Goal: Register for event/course

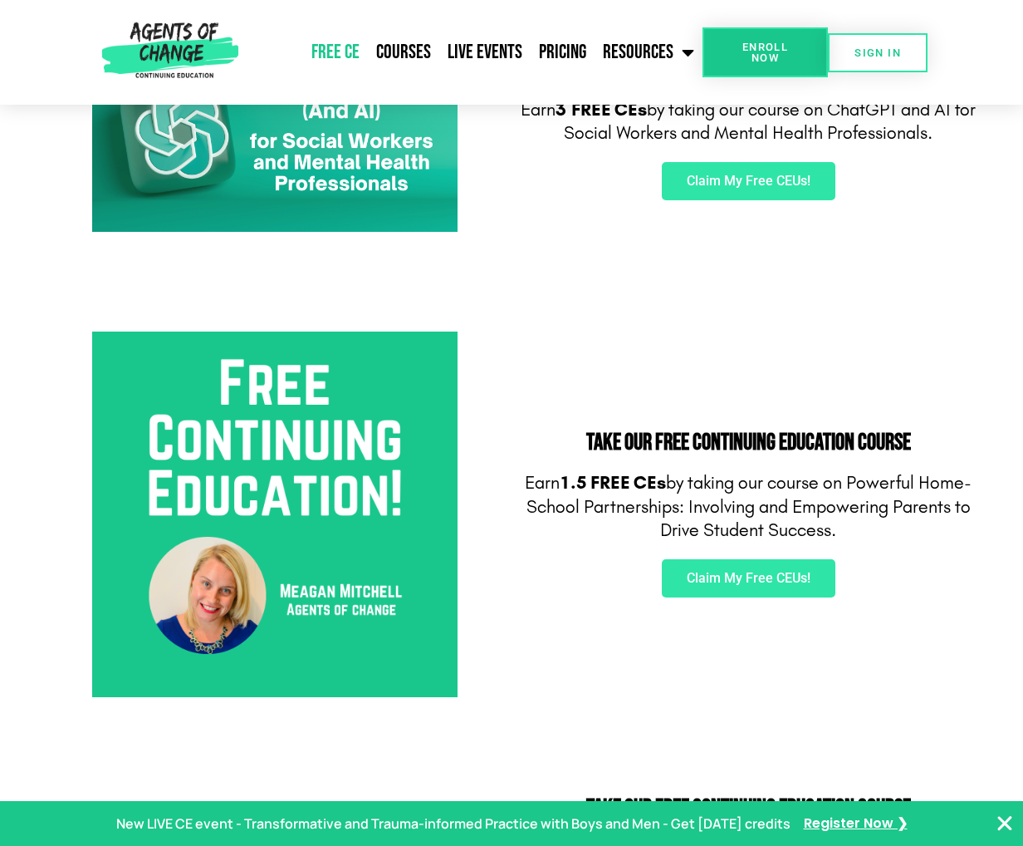
scroll to position [376, 0]
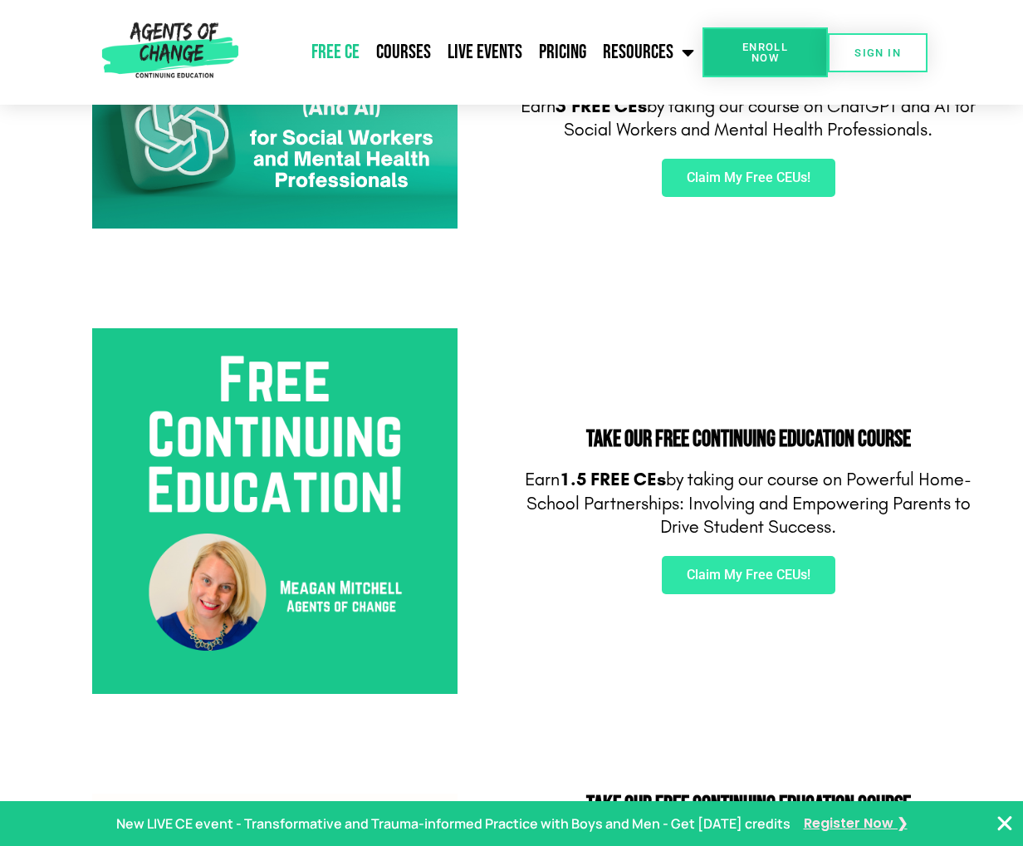
click at [844, 824] on span "Register Now ❯" at bounding box center [856, 824] width 104 height 24
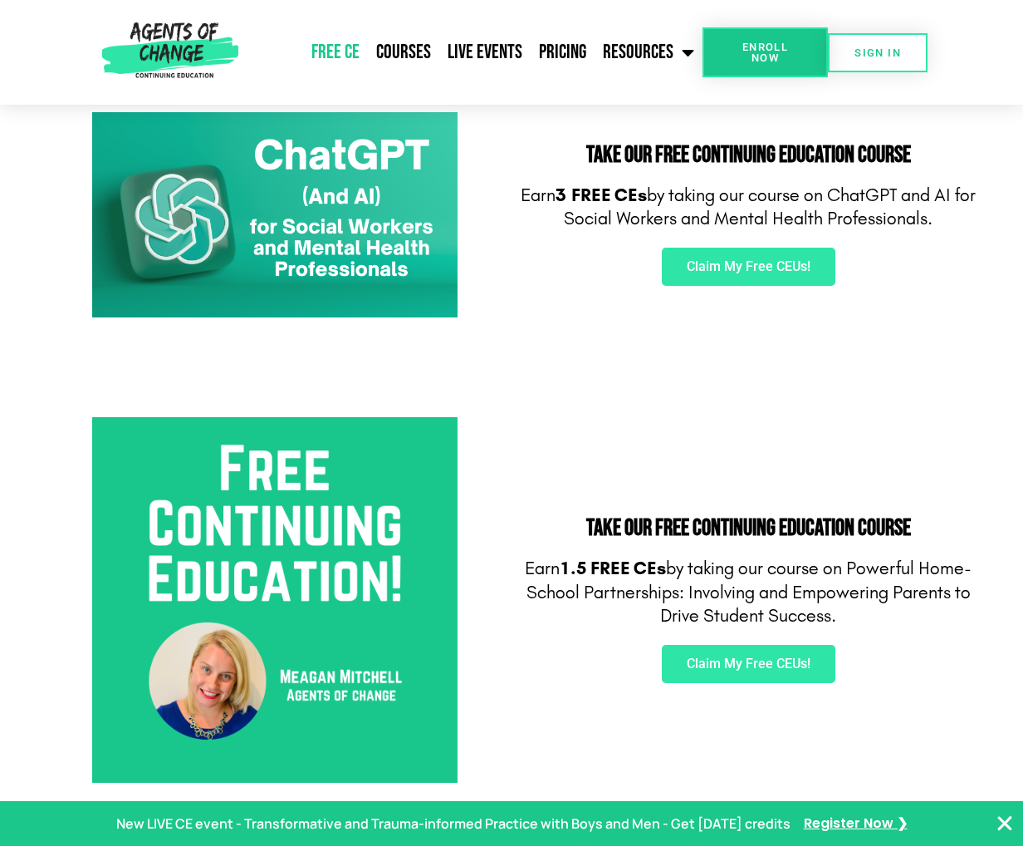
scroll to position [291, 0]
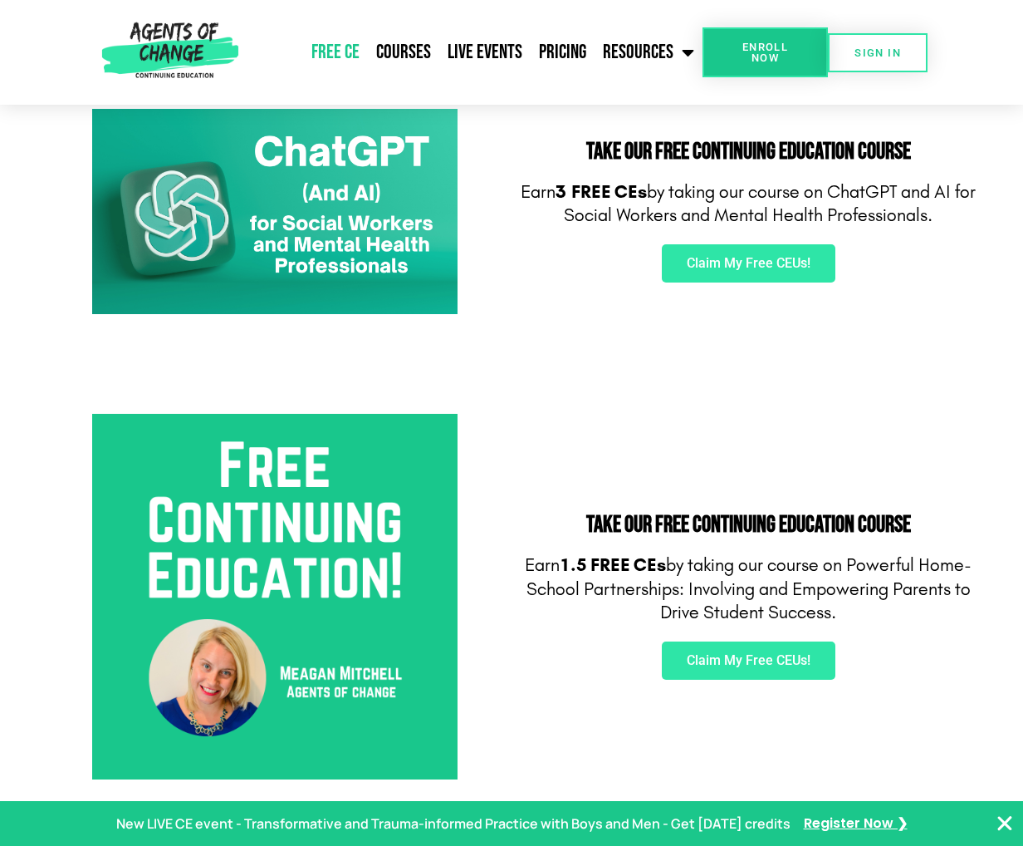
click at [1013, 821] on icon "Close Banner" at bounding box center [1005, 823] width 20 height 20
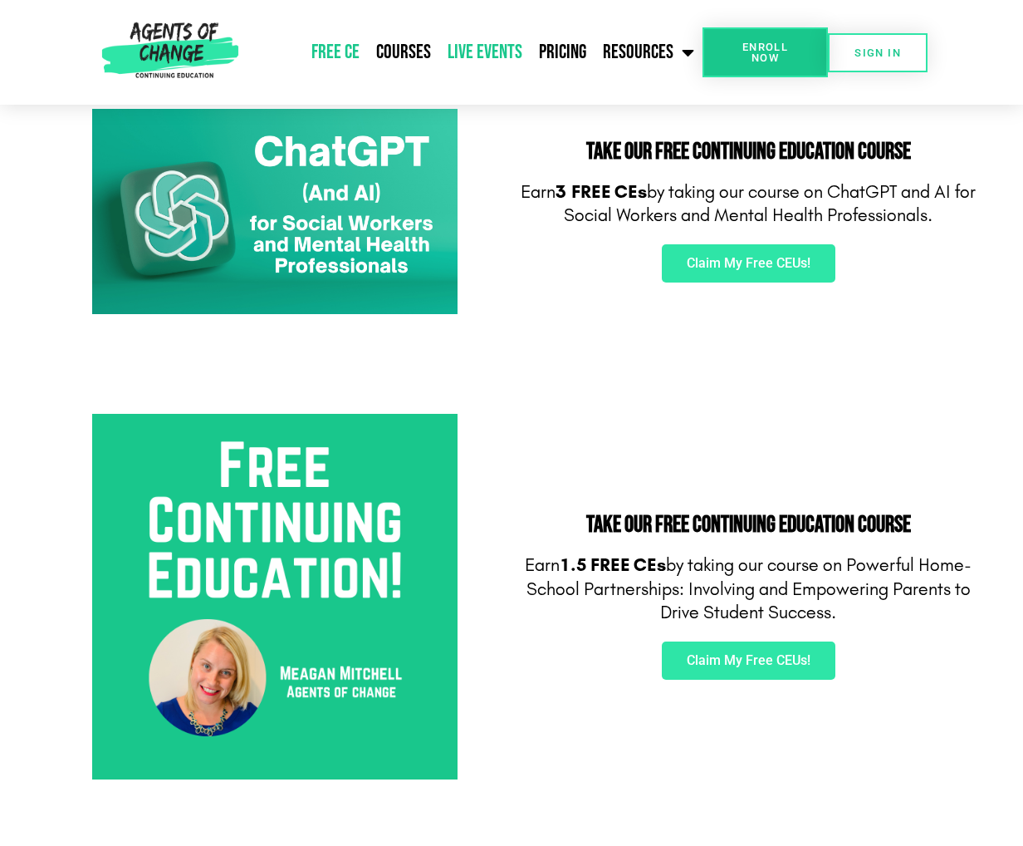
click at [475, 45] on link "Live Events" at bounding box center [484, 53] width 91 height 42
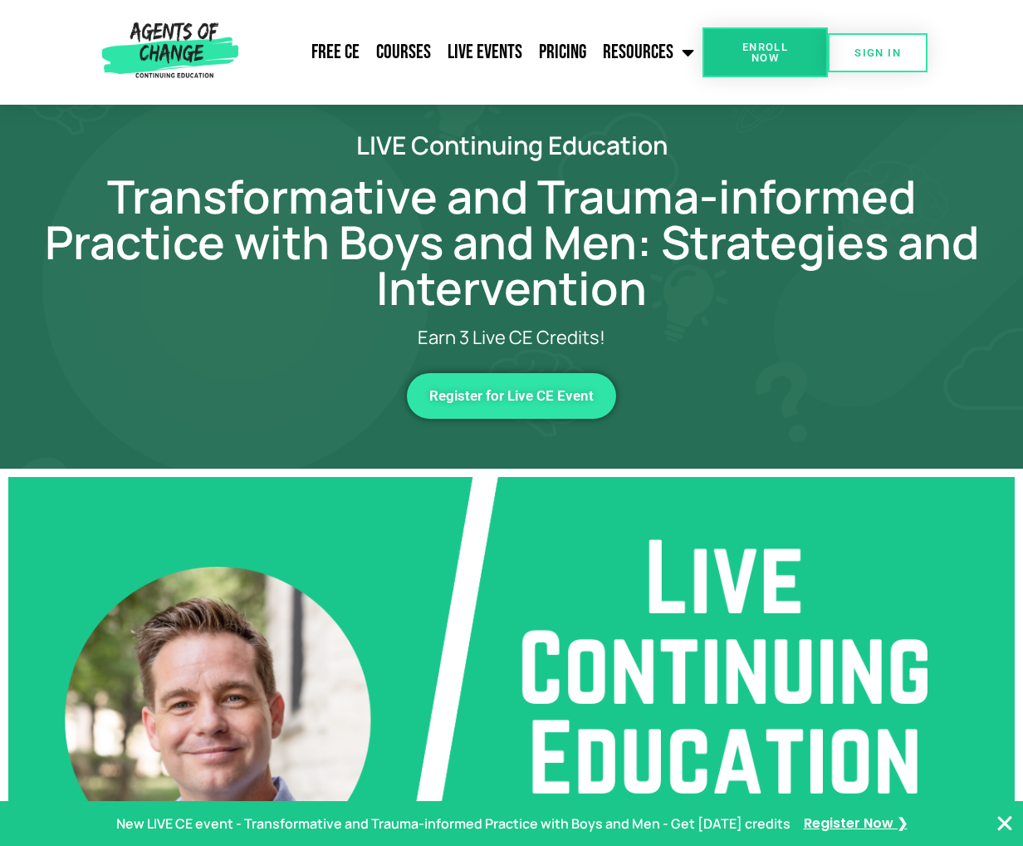
scroll to position [56, 0]
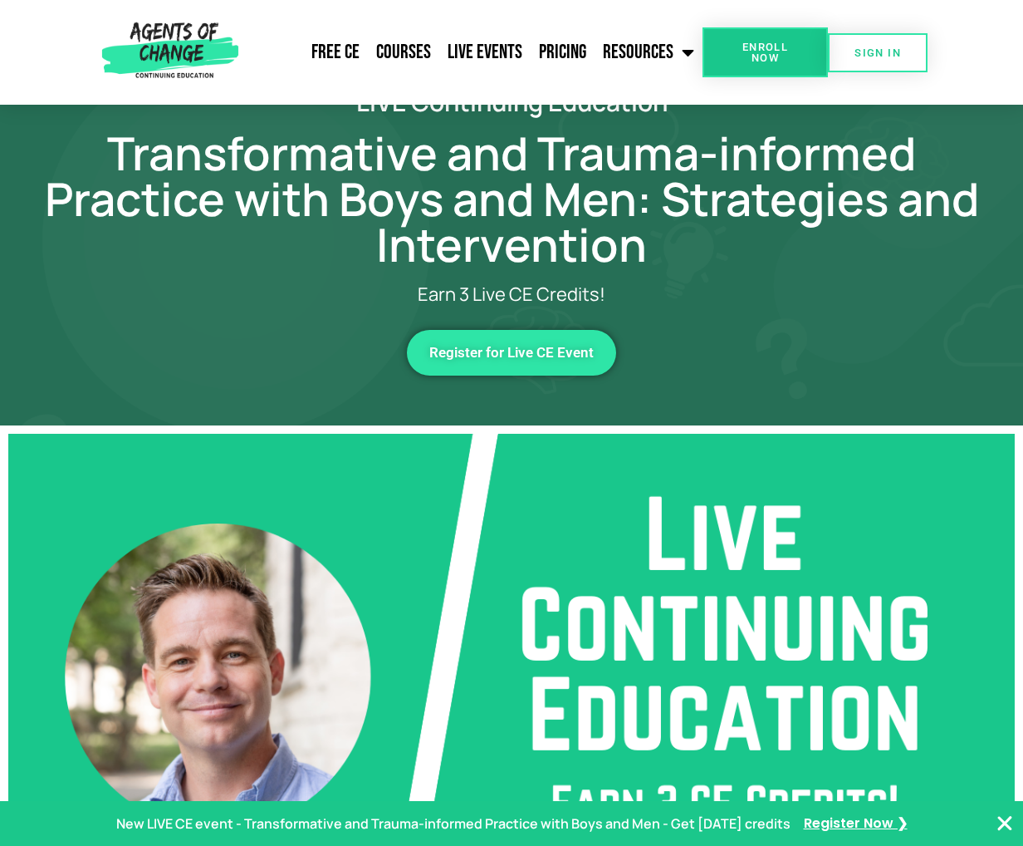
click at [1005, 823] on icon "Close Banner" at bounding box center [1005, 823] width 20 height 20
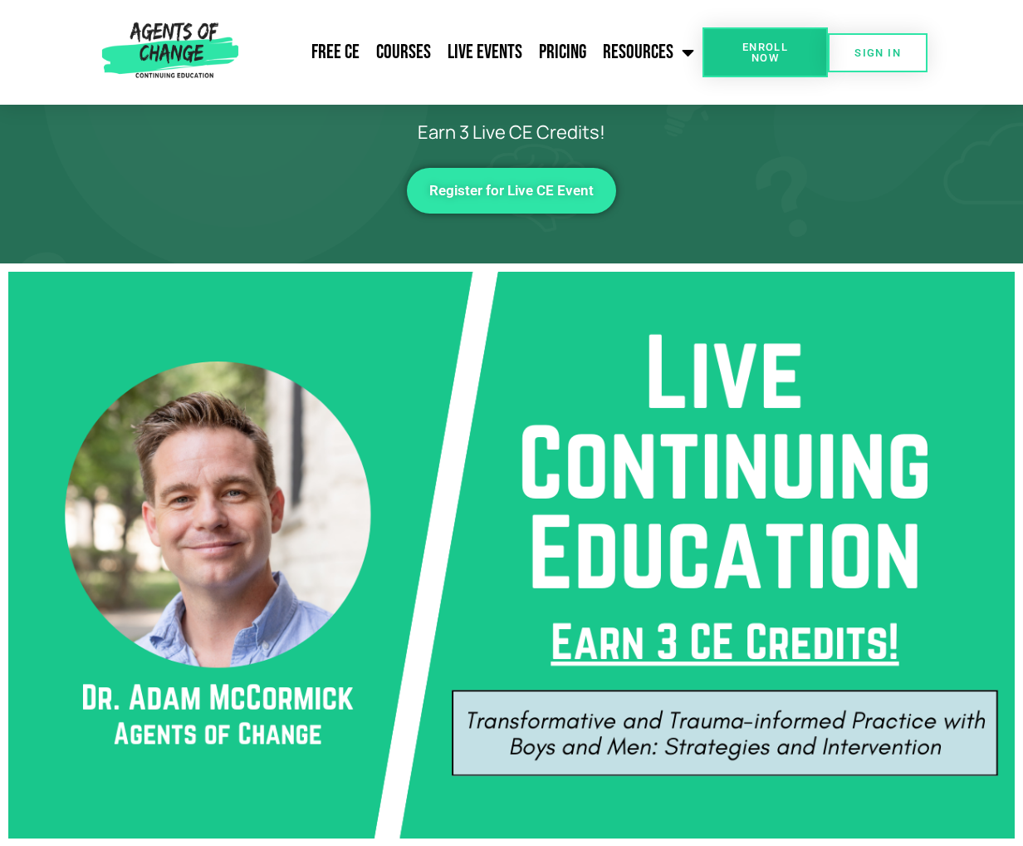
scroll to position [0, 0]
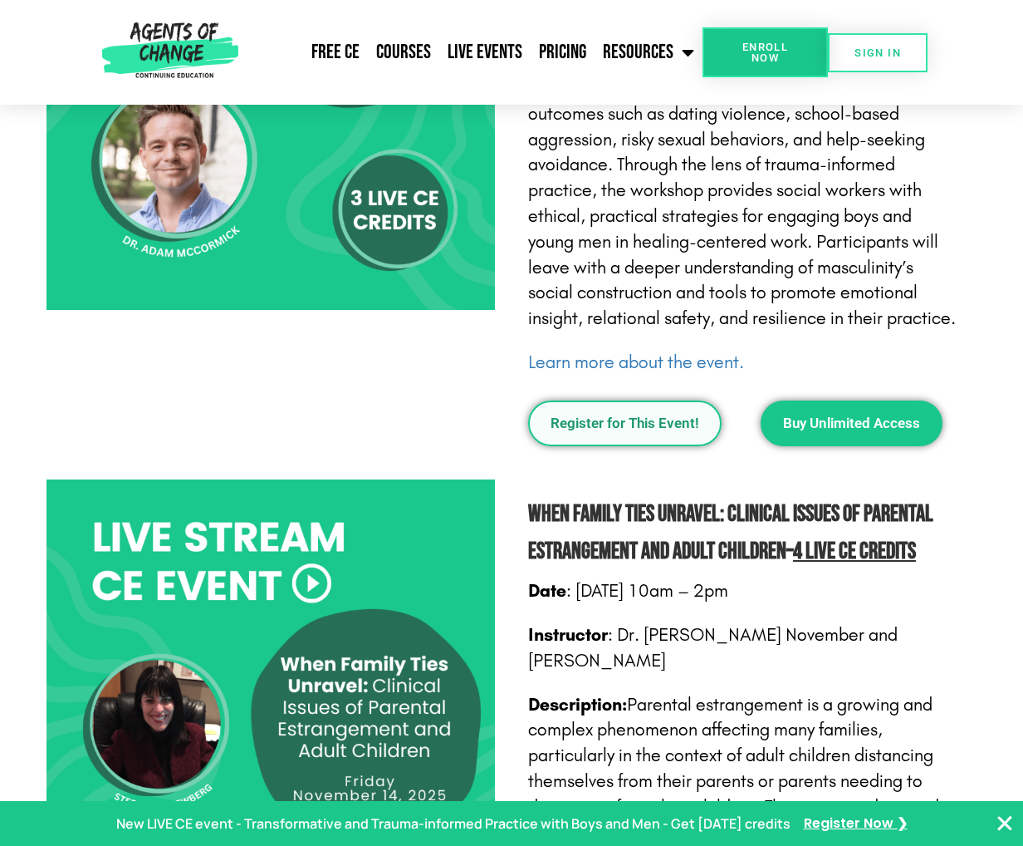
scroll to position [1292, 0]
